Goal: Find specific page/section: Find specific page/section

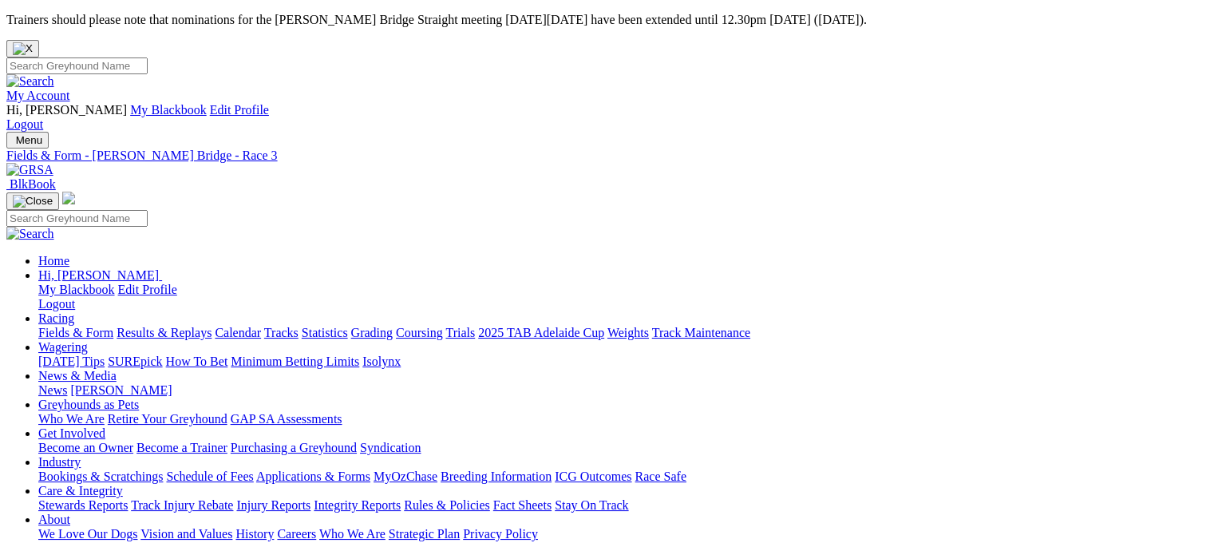
click at [60, 326] on link "Fields & Form" at bounding box center [75, 333] width 75 height 14
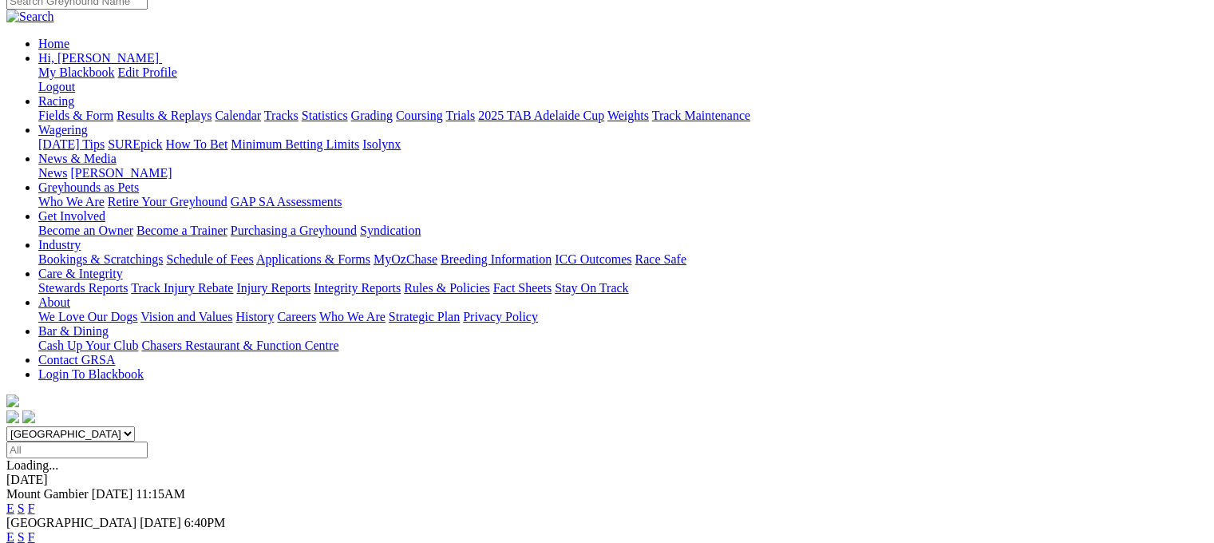
scroll to position [239, 0]
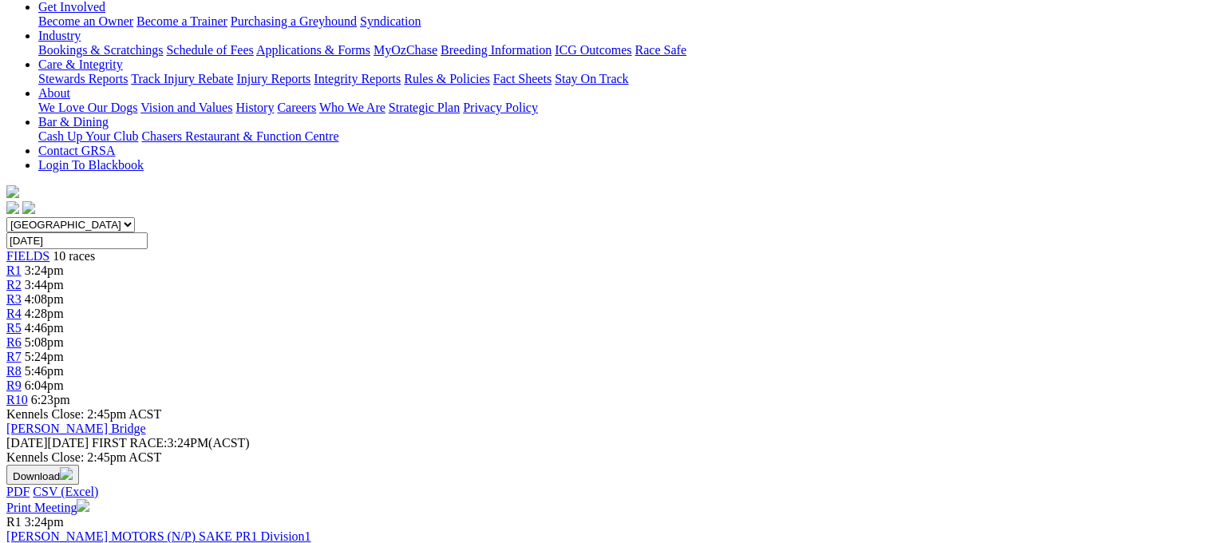
scroll to position [559, 0]
